Goal: Task Accomplishment & Management: Use online tool/utility

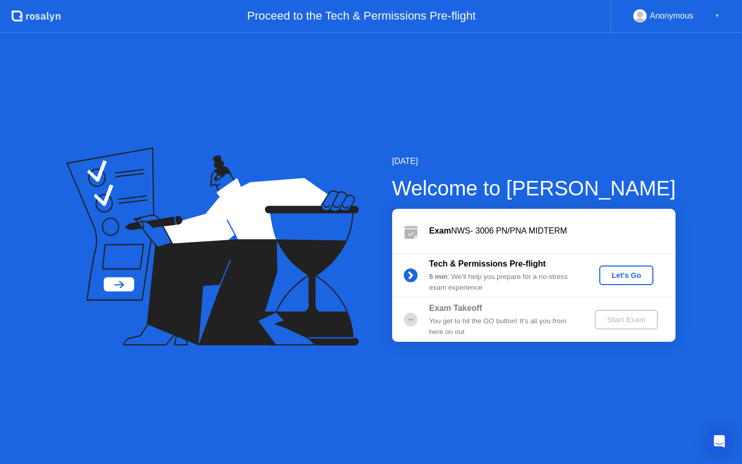
click at [629, 277] on div "Let's Go" at bounding box center [626, 275] width 46 height 8
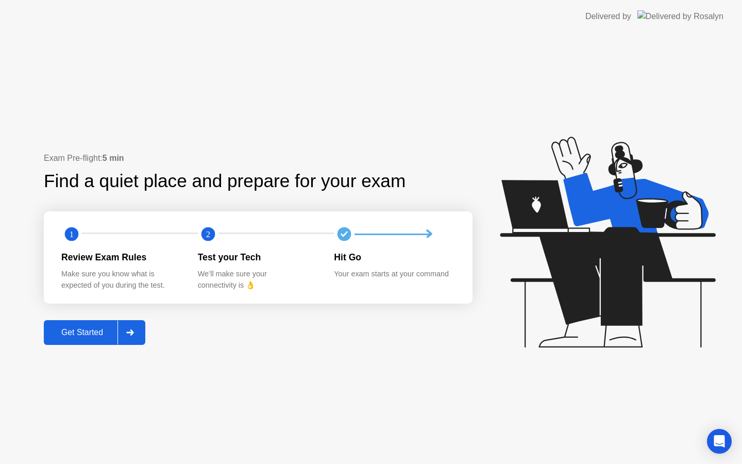
click at [83, 339] on button "Get Started" at bounding box center [95, 332] width 102 height 25
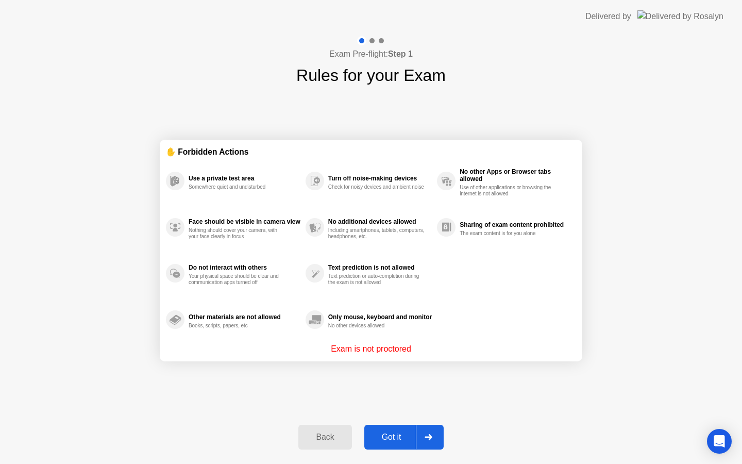
click at [388, 436] on div "Got it" at bounding box center [391, 436] width 48 height 9
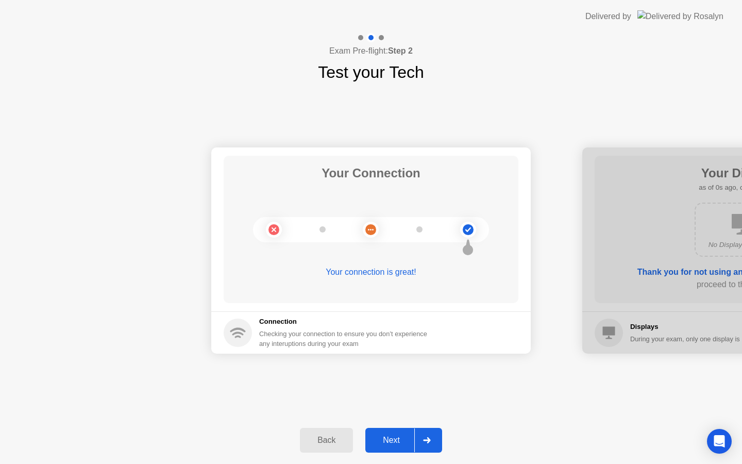
click at [392, 439] on div "Next" at bounding box center [391, 439] width 46 height 9
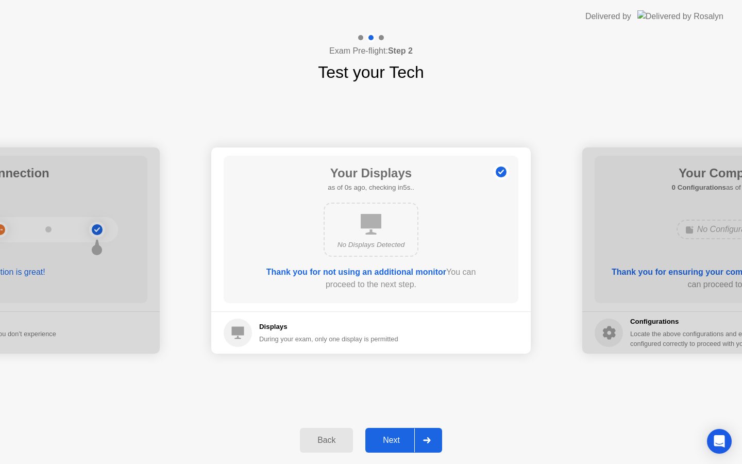
click at [392, 439] on div "Next" at bounding box center [391, 439] width 46 height 9
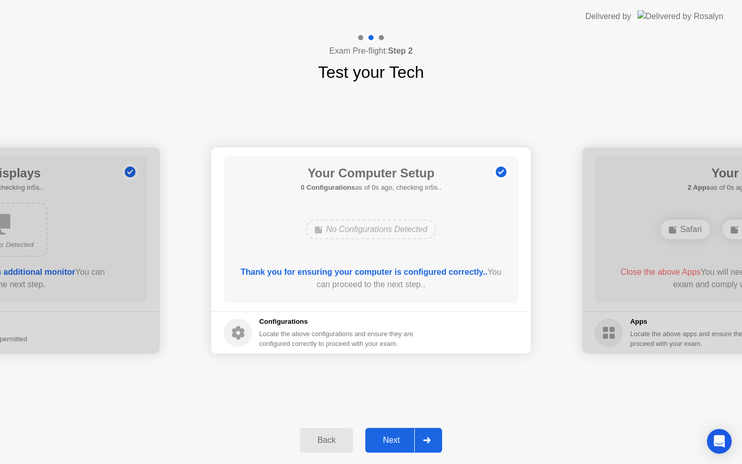
click at [392, 439] on div "Next" at bounding box center [391, 439] width 46 height 9
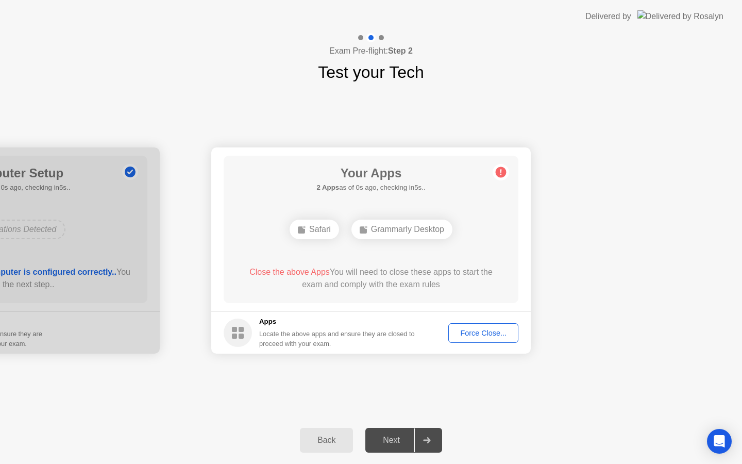
click at [392, 439] on div "Next" at bounding box center [391, 439] width 46 height 9
click at [476, 341] on button "Force Close..." at bounding box center [483, 333] width 70 height 20
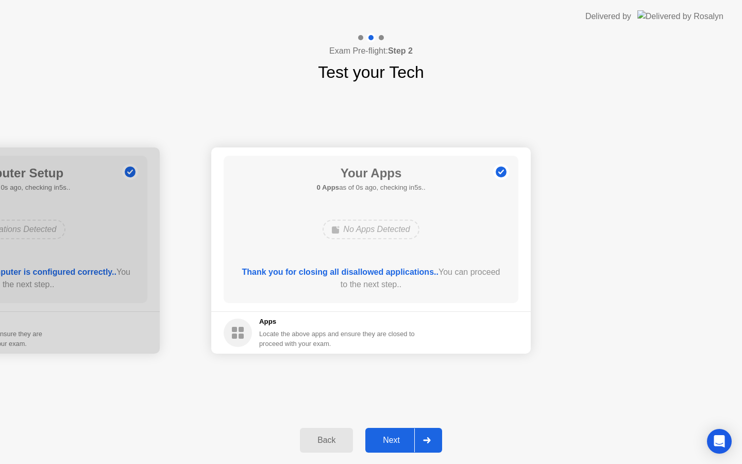
click at [396, 444] on div "Next" at bounding box center [391, 439] width 46 height 9
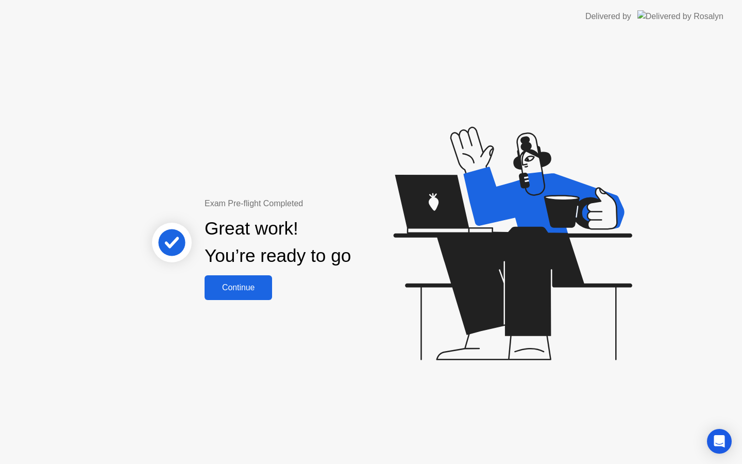
click at [258, 285] on div "Continue" at bounding box center [238, 287] width 61 height 9
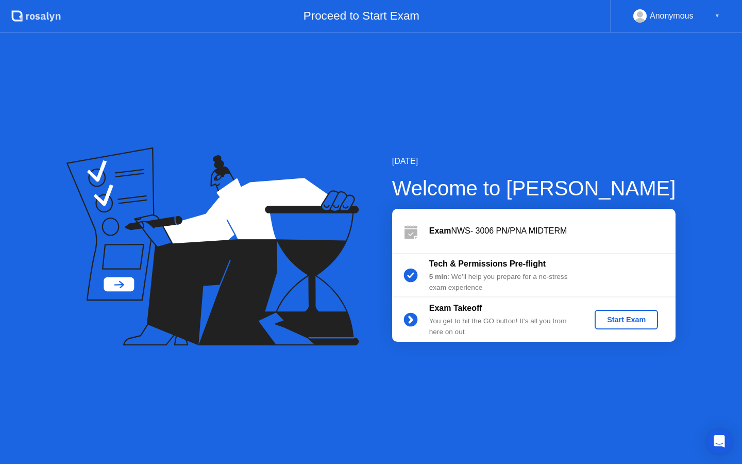
click at [632, 319] on div "Start Exam" at bounding box center [626, 319] width 55 height 8
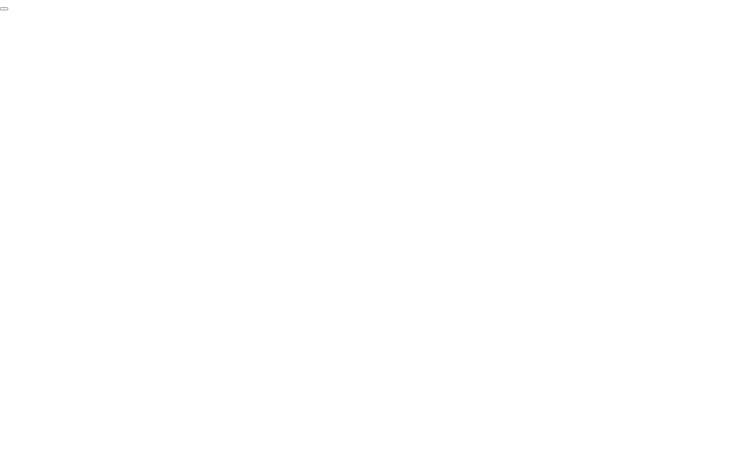
click div "End Proctoring Session"
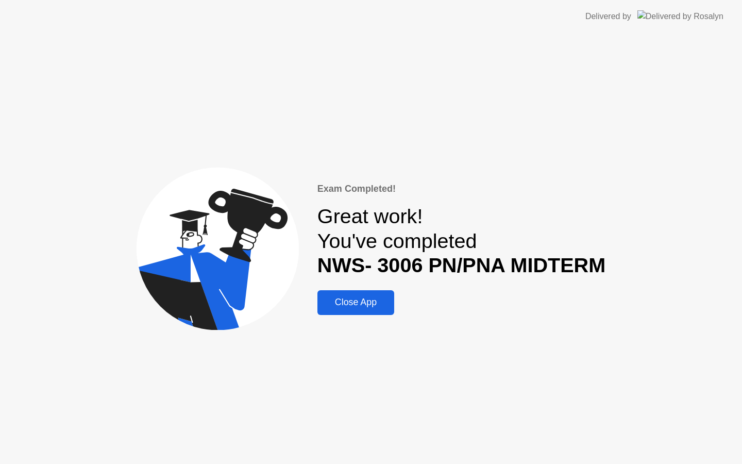
click at [378, 306] on div "Close App" at bounding box center [356, 302] width 71 height 11
